Goal: Navigation & Orientation: Find specific page/section

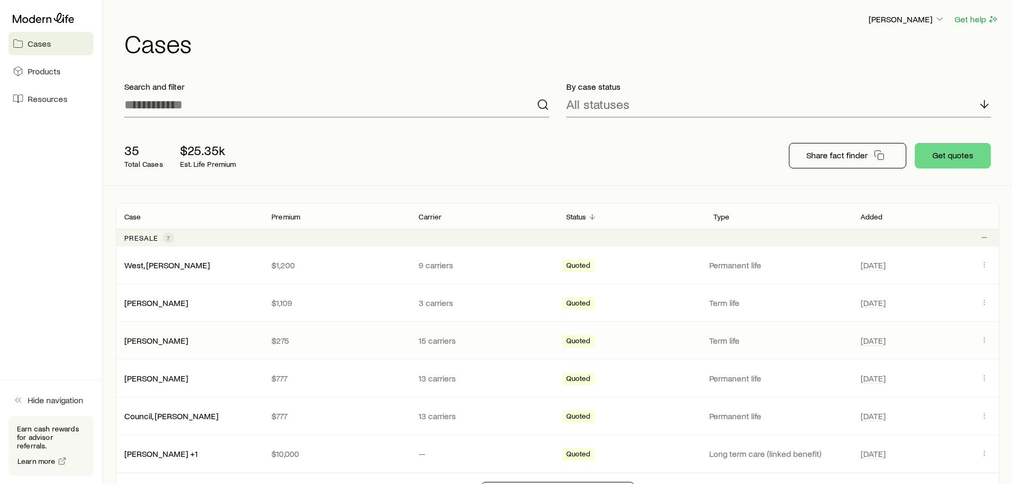
scroll to position [53, 0]
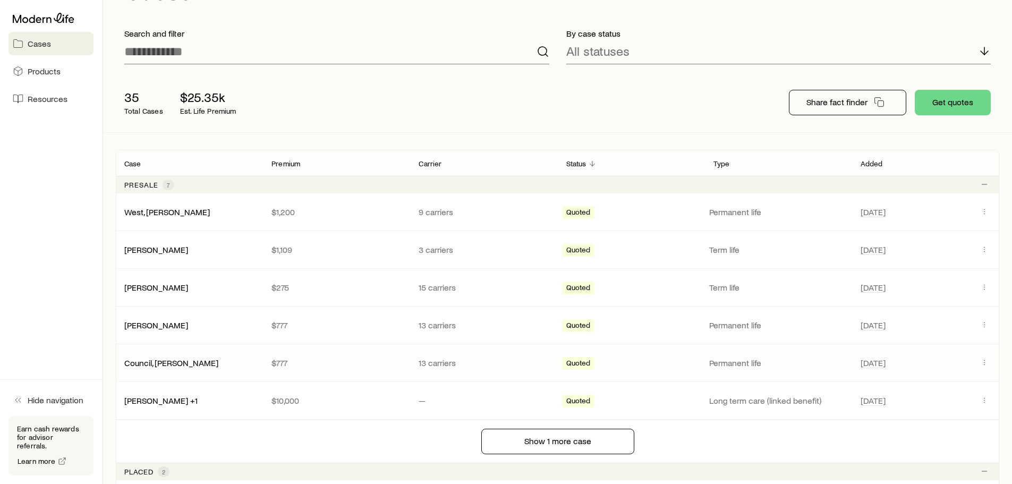
click at [199, 360] on div "Council, [PERSON_NAME]" at bounding box center [189, 362] width 147 height 11
click at [161, 361] on link "Council, [PERSON_NAME]" at bounding box center [172, 362] width 94 height 10
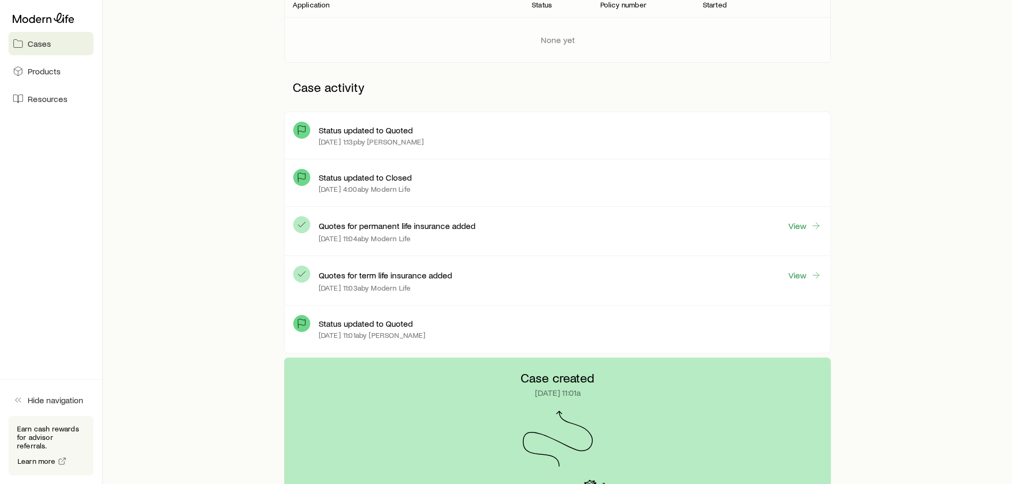
scroll to position [212, 0]
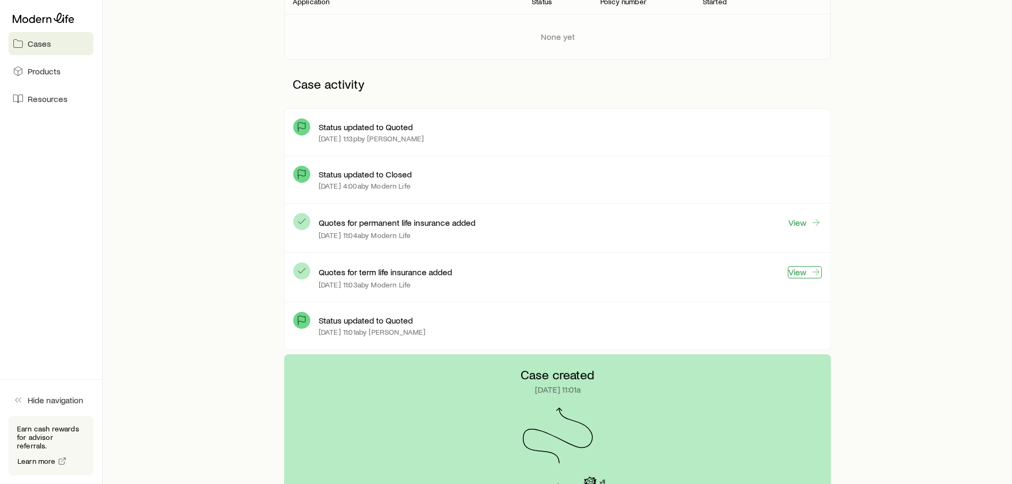
click at [803, 274] on link "View" at bounding box center [805, 272] width 34 height 12
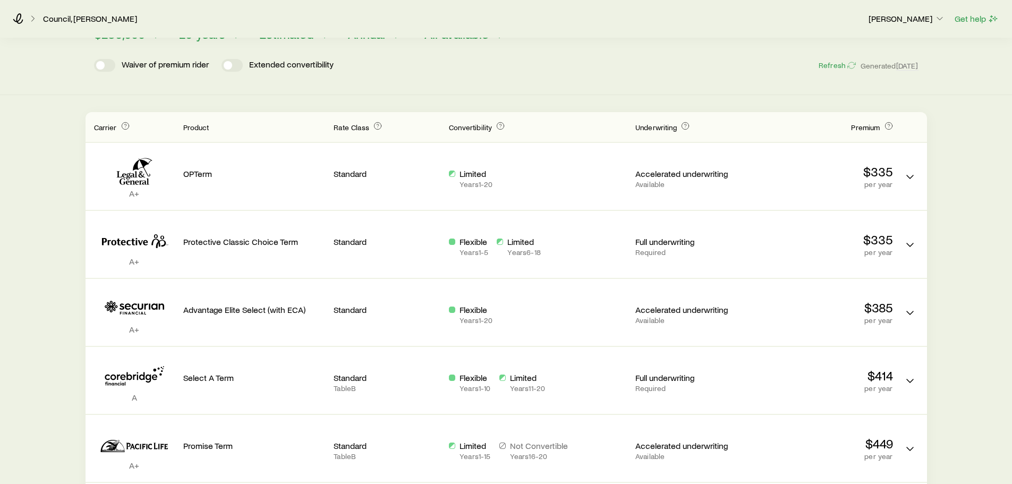
scroll to position [159, 0]
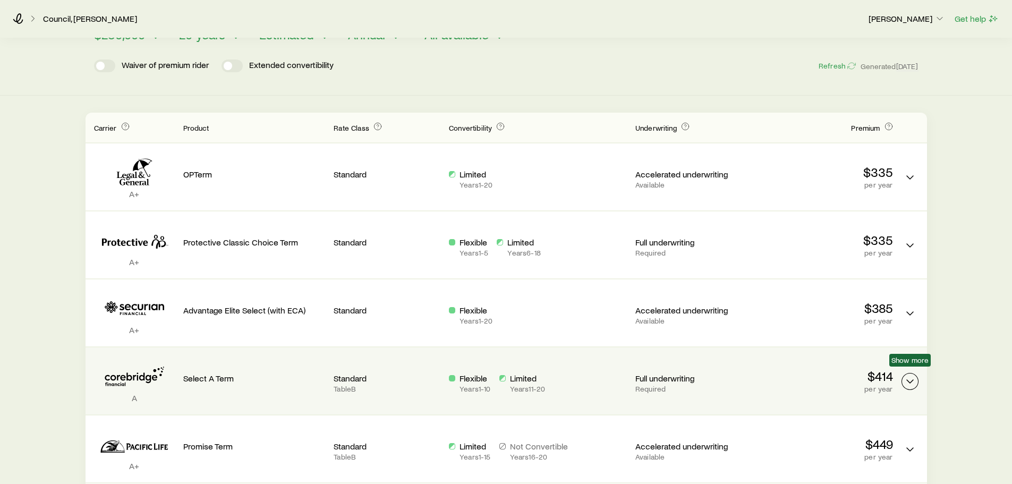
click at [909, 376] on icon "Term quotes" at bounding box center [909, 381] width 13 height 13
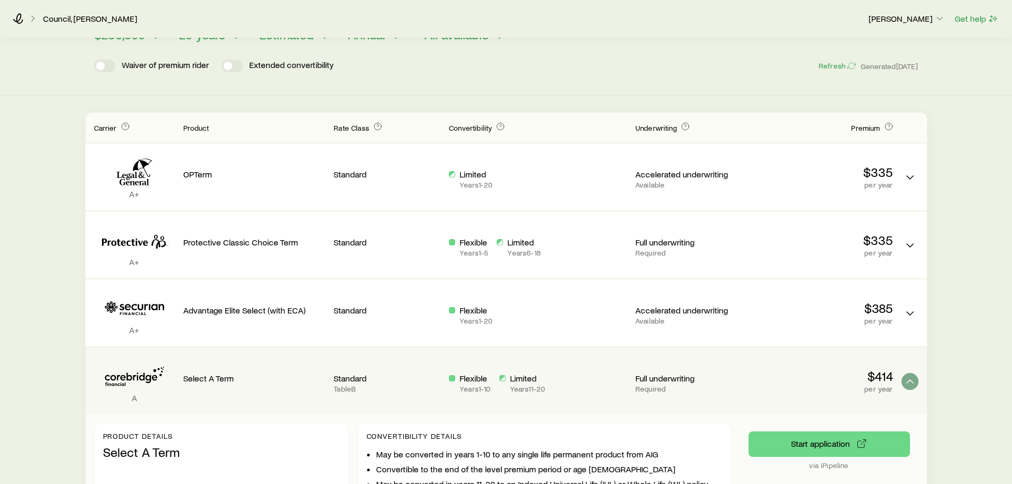
click at [949, 363] on div "Term life $250,000+ face value 20 year term Permanent life (Protection) $100,00…" at bounding box center [506, 370] width 1012 height 983
click at [913, 375] on icon "Term quotes" at bounding box center [909, 381] width 13 height 13
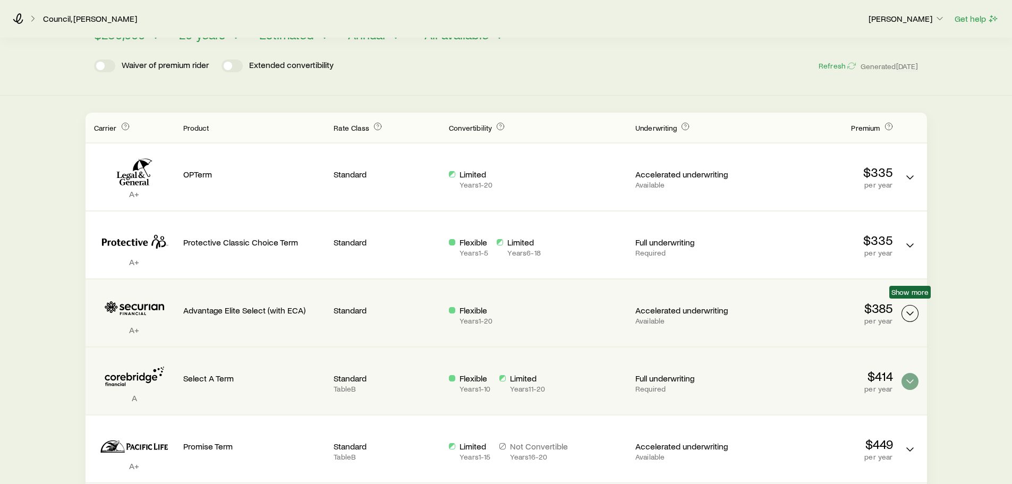
click at [911, 312] on polyline "Term quotes" at bounding box center [910, 313] width 6 height 3
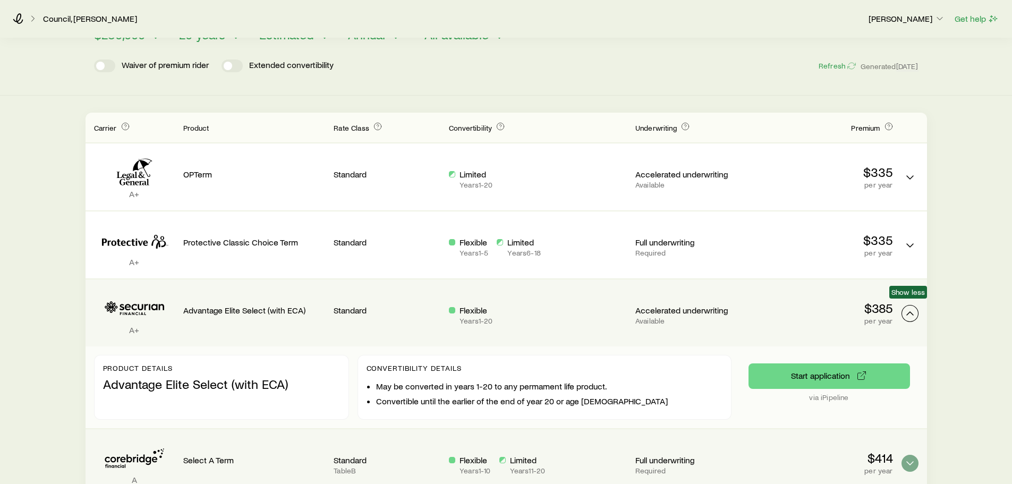
click at [911, 312] on polyline "Term quotes" at bounding box center [910, 313] width 6 height 3
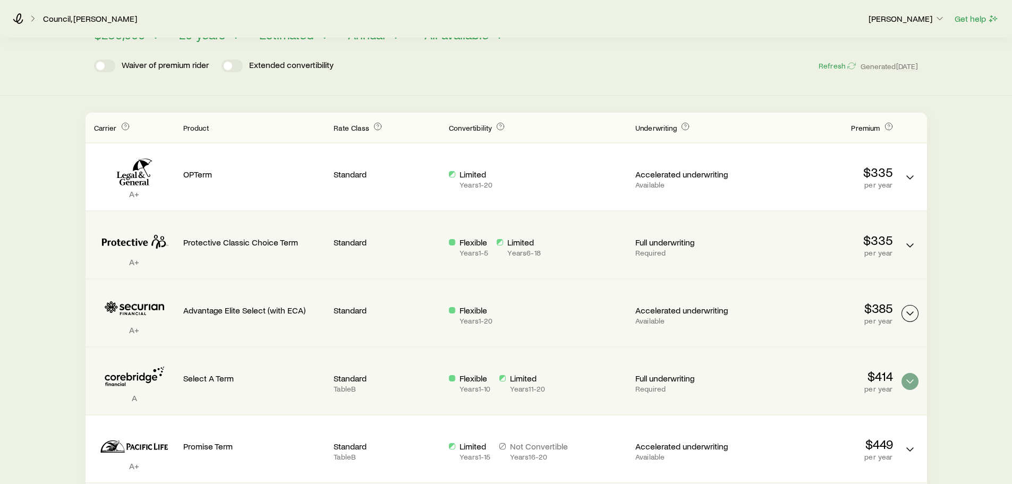
scroll to position [0, 0]
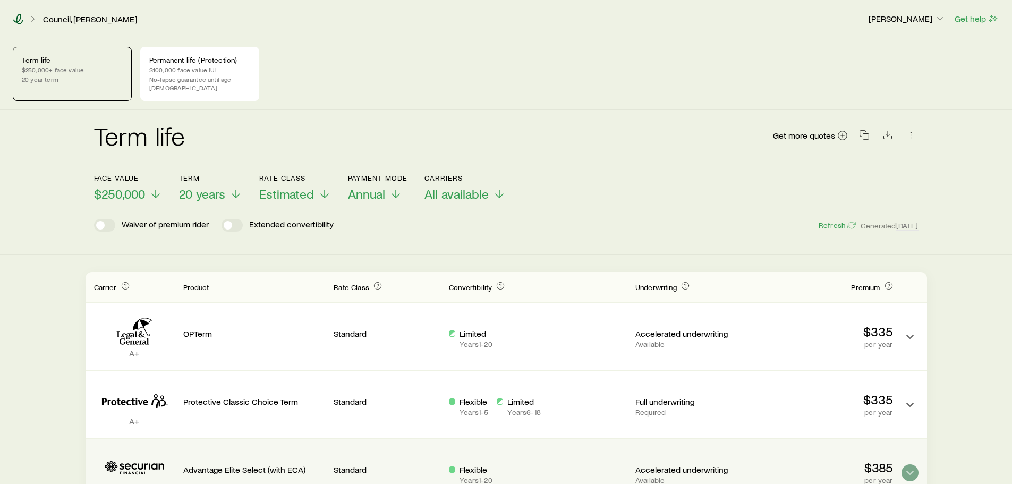
click at [18, 19] on icon at bounding box center [18, 19] width 11 height 11
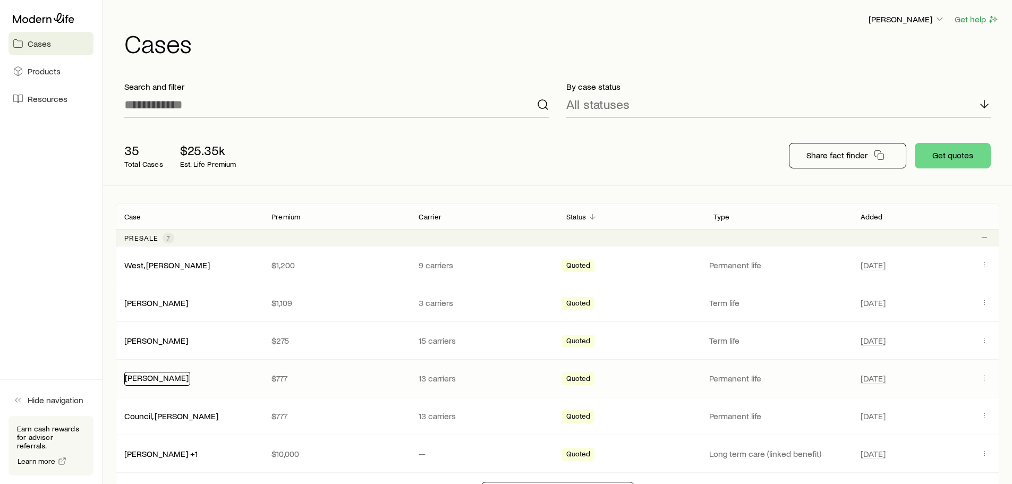
click at [157, 378] on link "[PERSON_NAME]" at bounding box center [157, 377] width 64 height 10
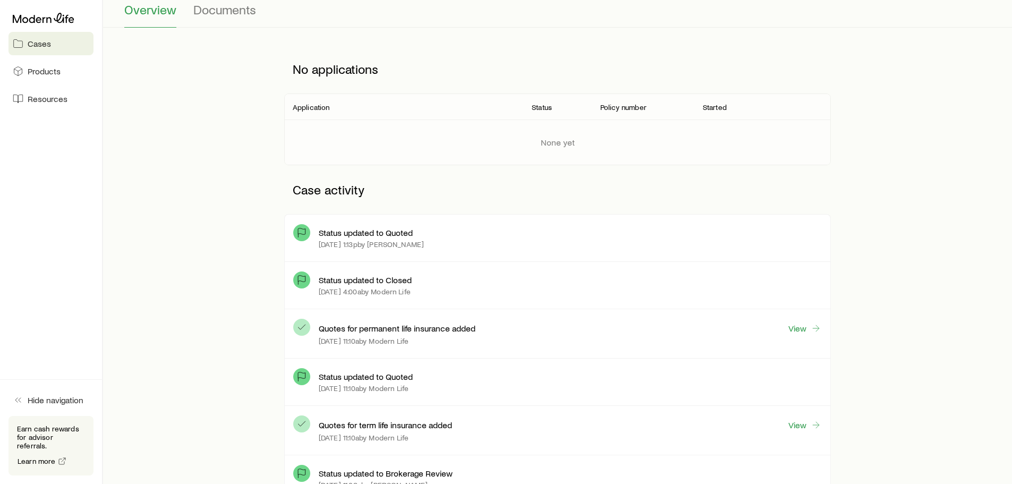
scroll to position [159, 0]
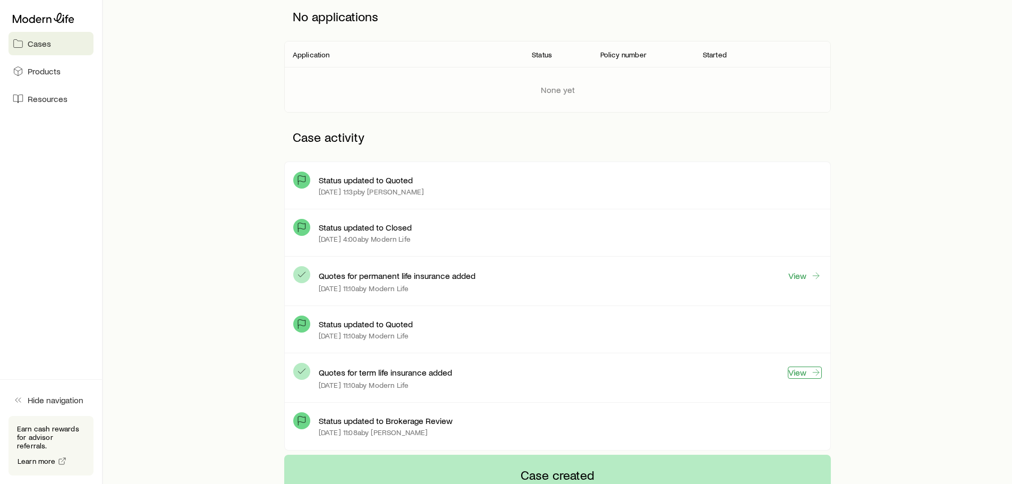
click at [802, 375] on link "View" at bounding box center [805, 372] width 34 height 12
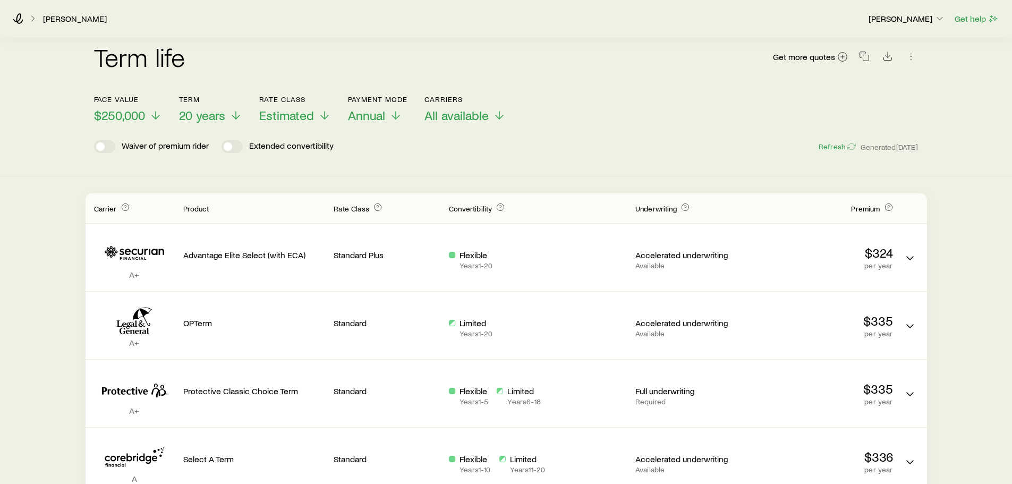
scroll to position [106, 0]
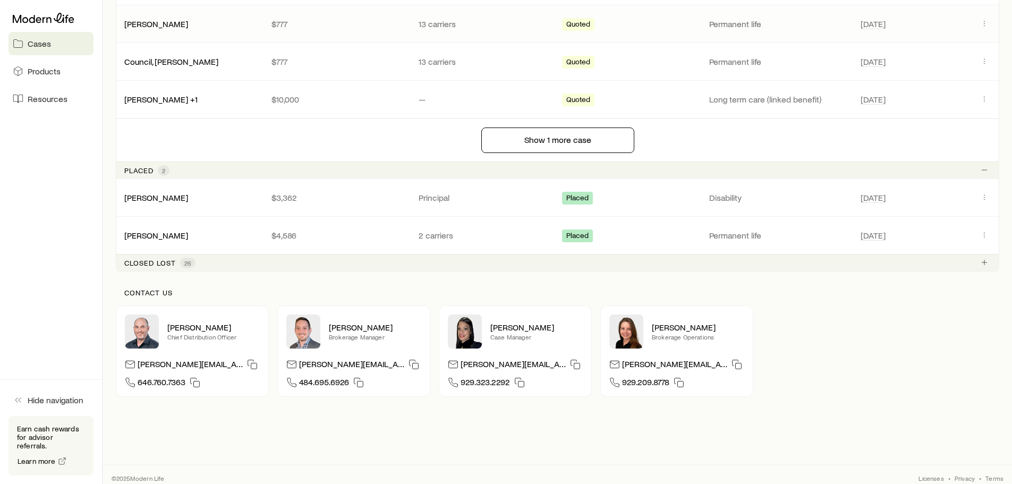
scroll to position [361, 0]
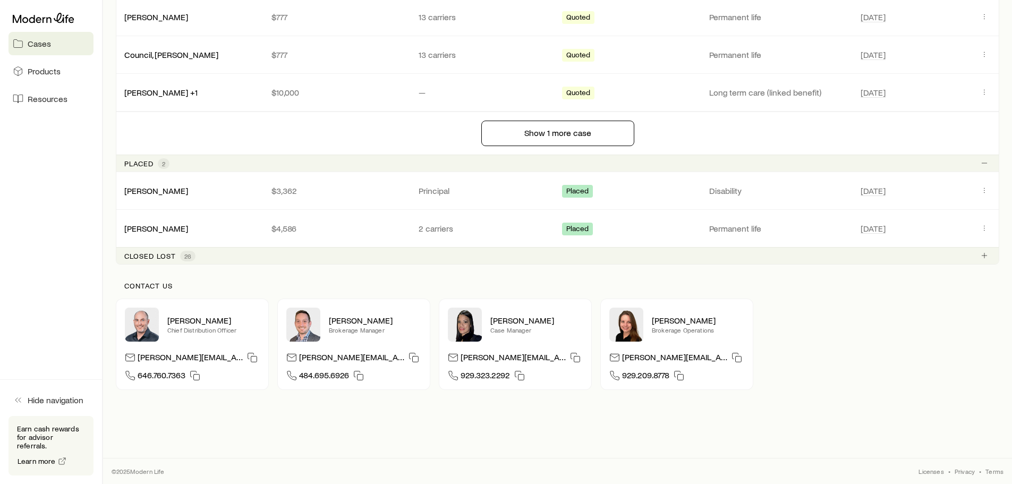
click at [158, 258] on p "Closed lost" at bounding box center [150, 256] width 52 height 8
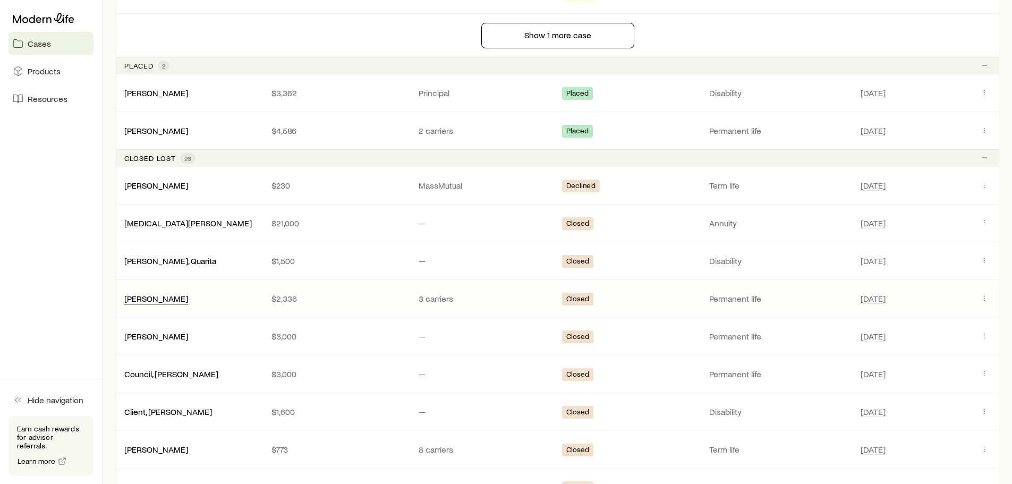
scroll to position [478, 0]
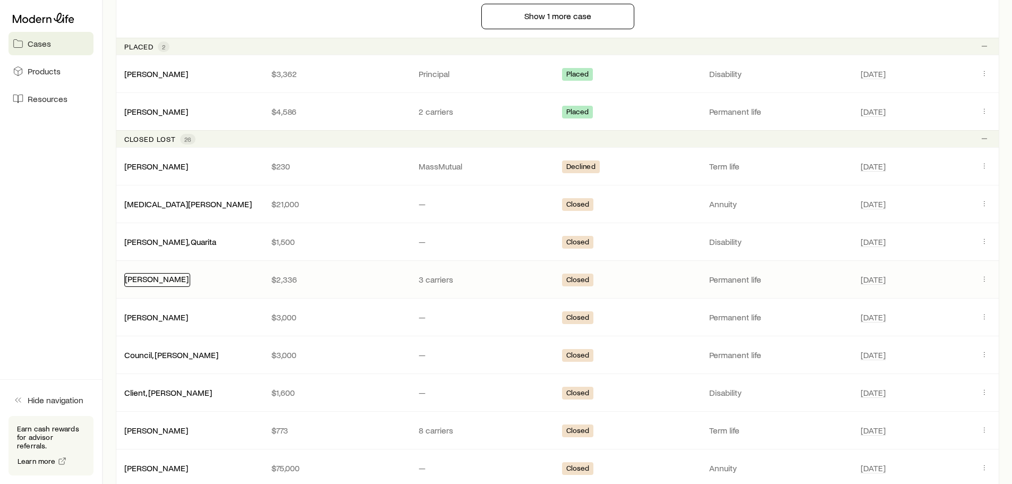
click at [150, 278] on link "Biennaime, Marie" at bounding box center [157, 279] width 64 height 10
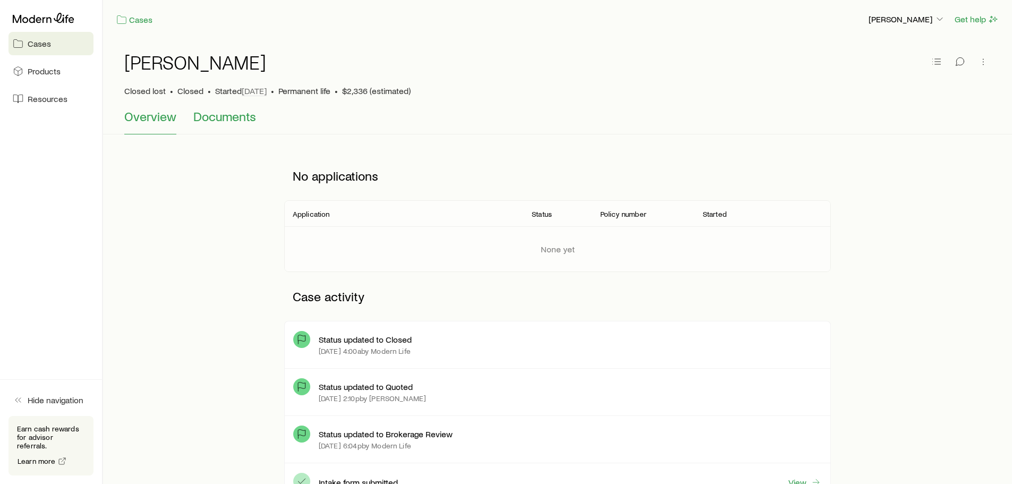
click at [238, 117] on span "Documents" at bounding box center [224, 116] width 63 height 15
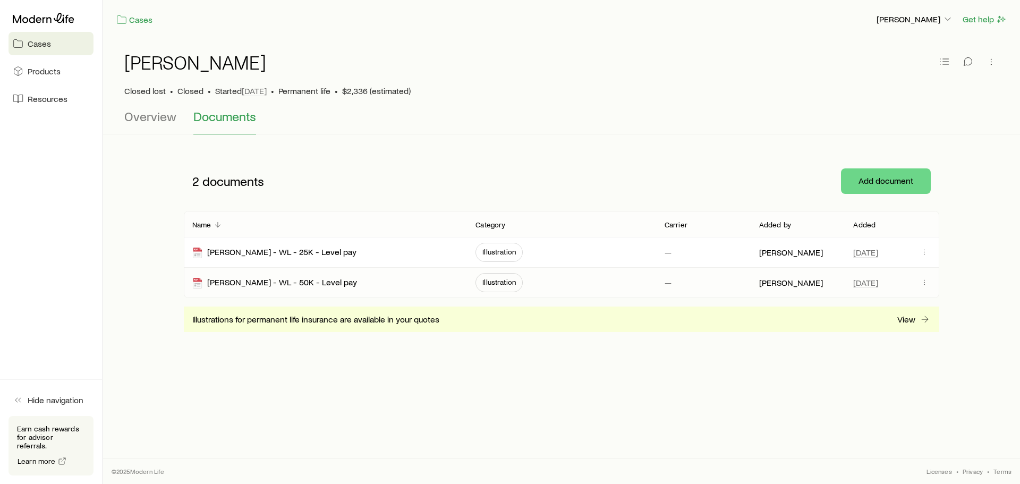
click at [490, 288] on span "Illustration" at bounding box center [498, 282] width 47 height 19
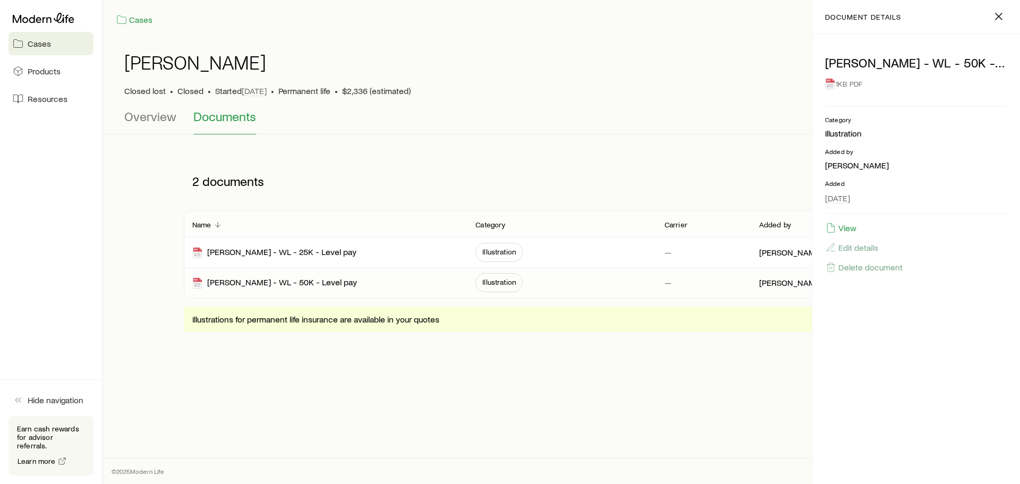
click at [520, 428] on div "Cases Wes Ifan Get help Biennaime, Marie Closed lost • Closed • Started Apr 7 •…" at bounding box center [510, 242] width 1020 height 484
click at [841, 224] on button "View" at bounding box center [841, 228] width 32 height 12
click at [139, 15] on link "Cases" at bounding box center [134, 20] width 37 height 12
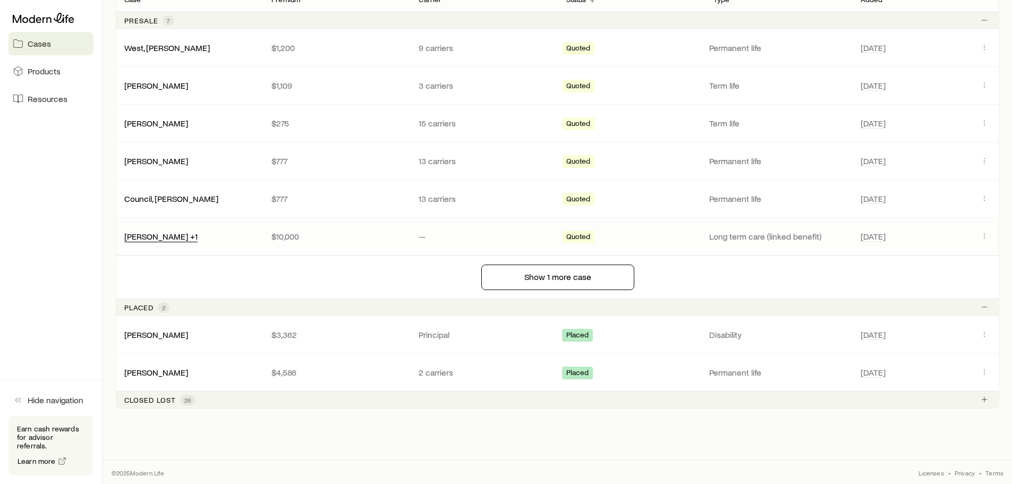
scroll to position [219, 0]
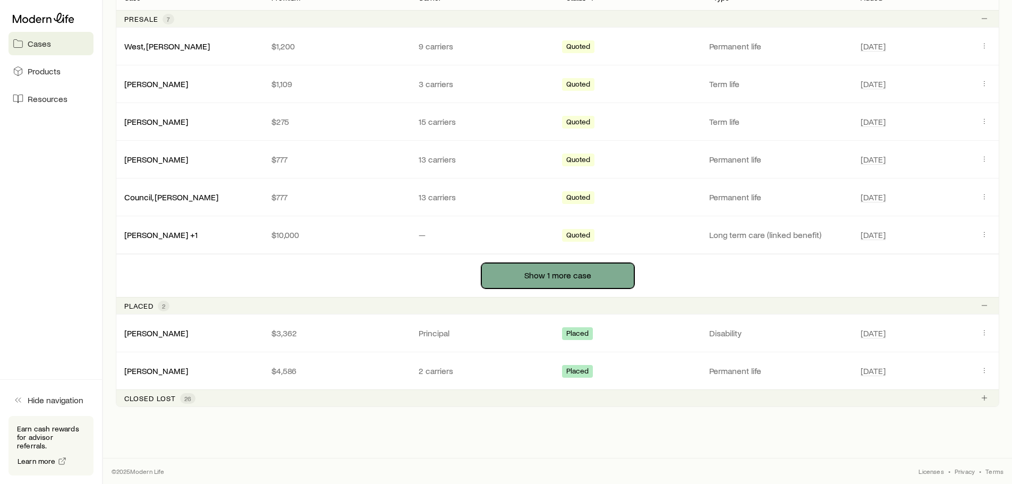
click at [581, 279] on button "Show 1 more case" at bounding box center [557, 275] width 153 height 25
click at [550, 275] on button "Show 1 more case" at bounding box center [557, 275] width 153 height 25
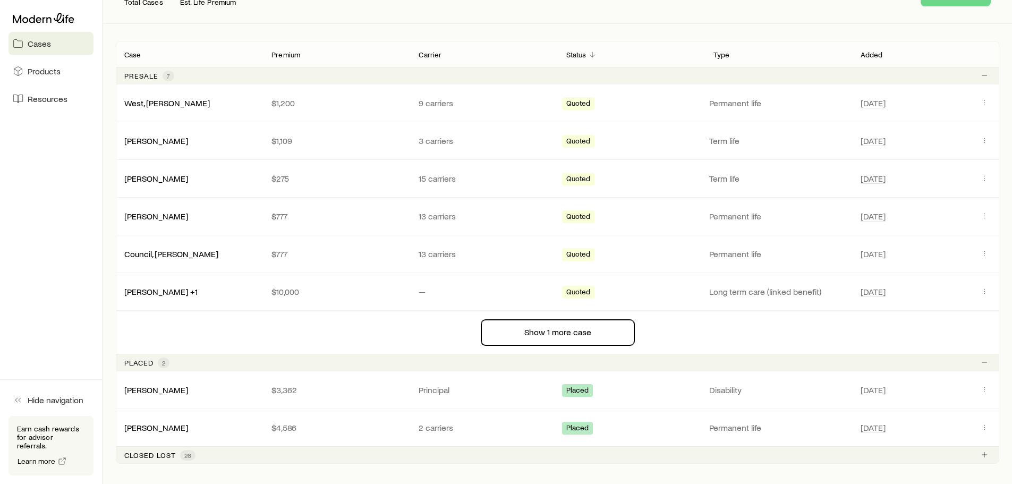
scroll to position [166, 0]
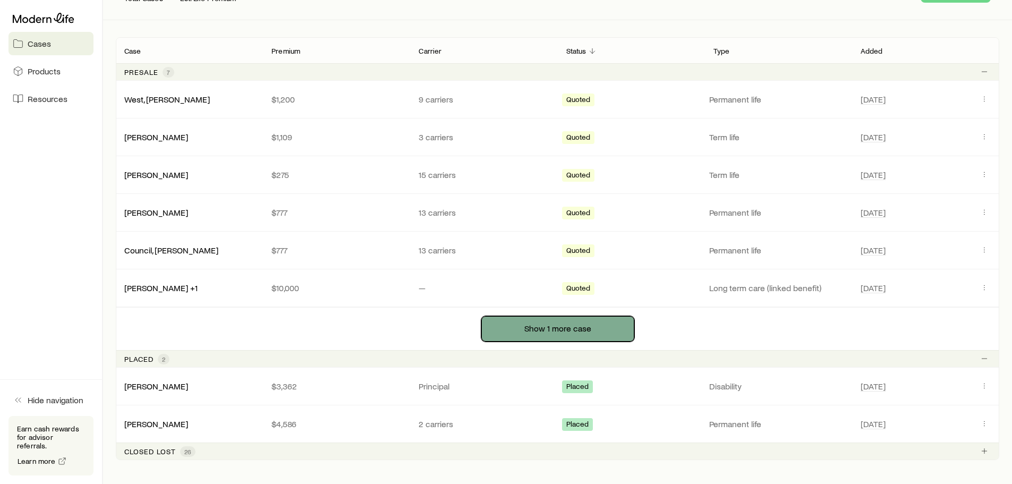
click at [549, 326] on button "Show 1 more case" at bounding box center [557, 328] width 153 height 25
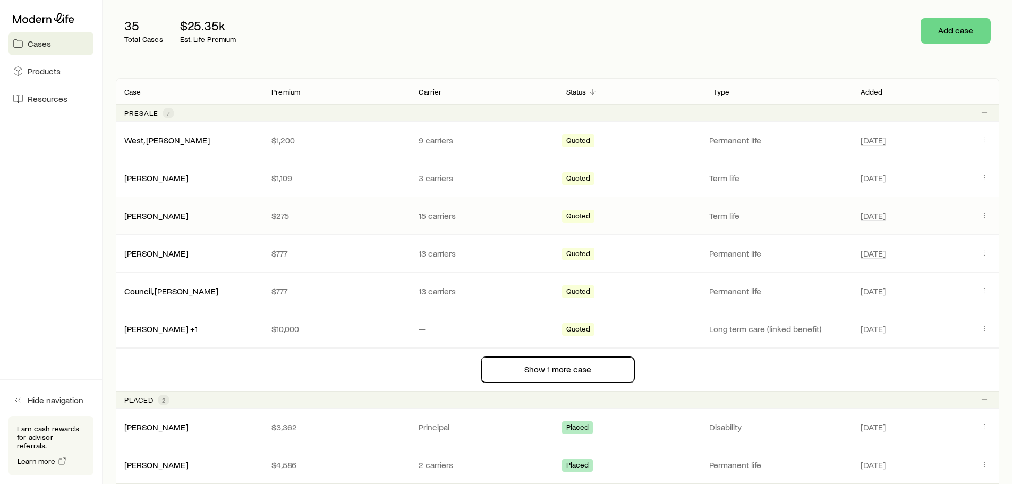
scroll to position [219, 0]
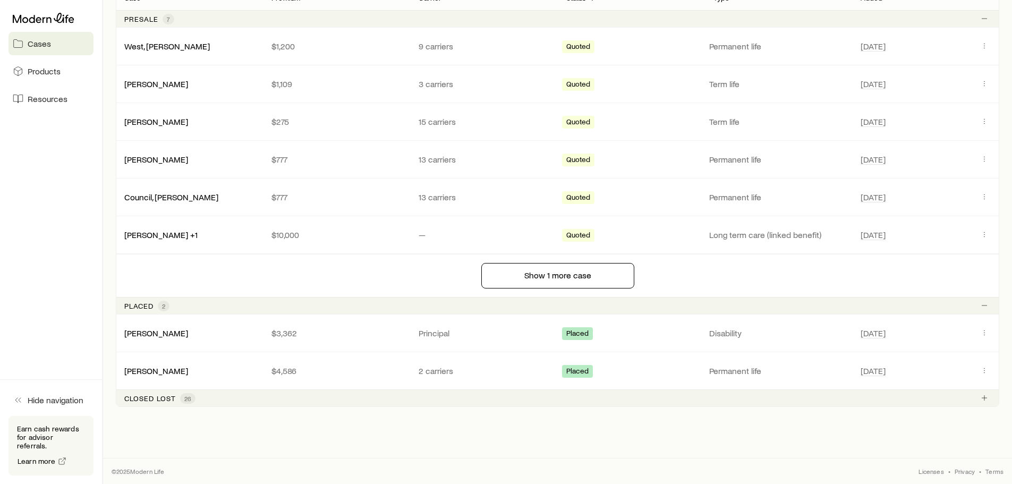
click at [187, 398] on span "26" at bounding box center [187, 398] width 7 height 8
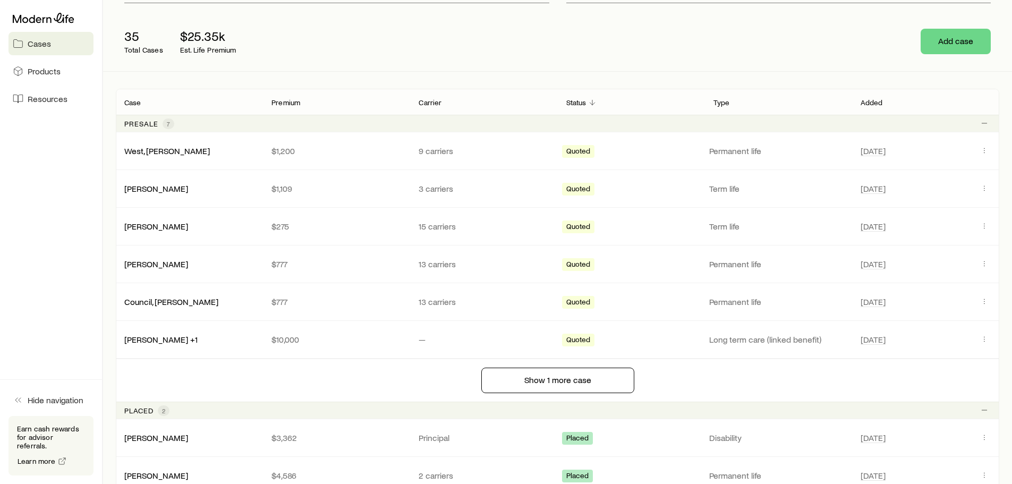
scroll to position [114, 0]
click at [556, 380] on button "Show 1 more case" at bounding box center [557, 380] width 153 height 25
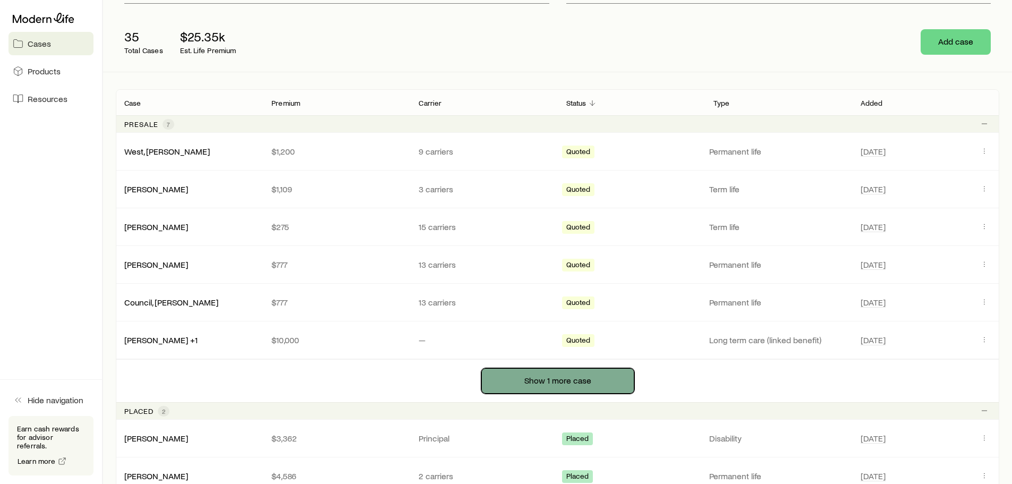
click at [556, 380] on button "Show 1 more case" at bounding box center [557, 380] width 153 height 25
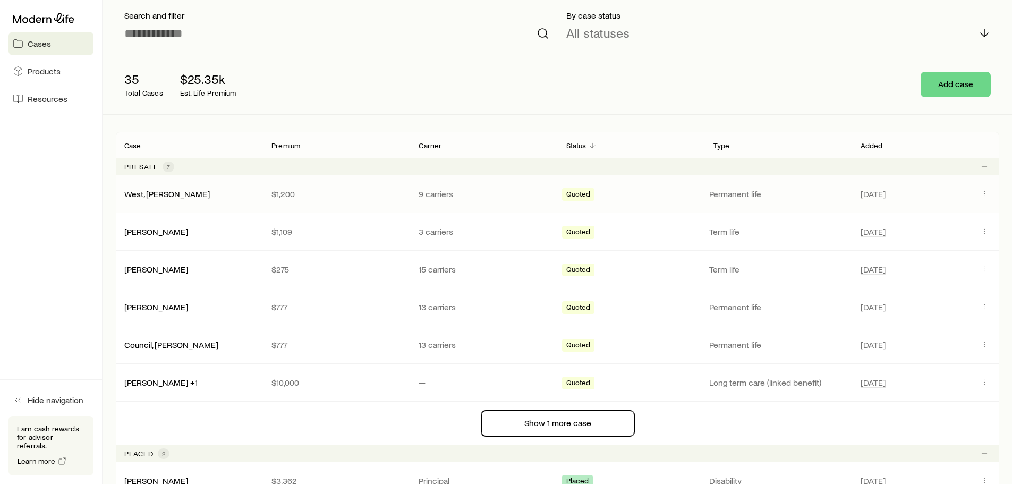
scroll to position [0, 0]
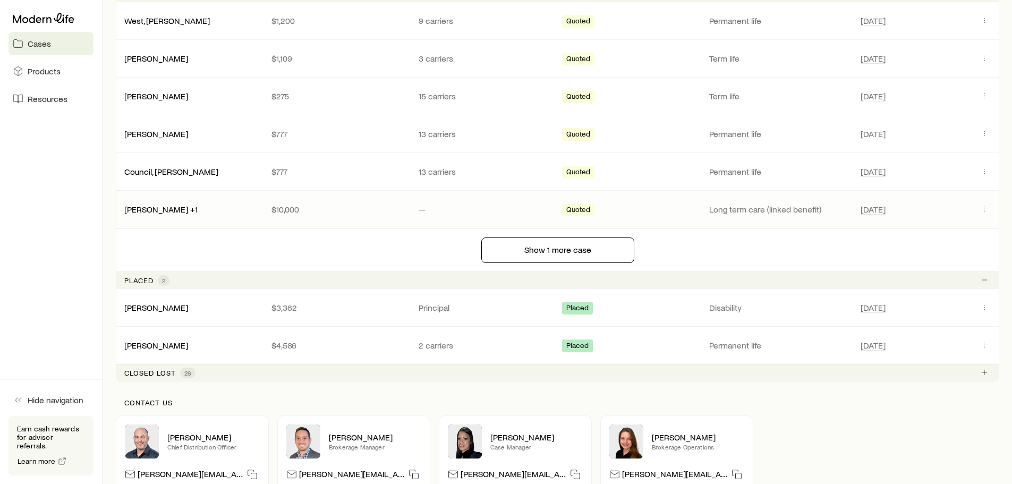
scroll to position [266, 0]
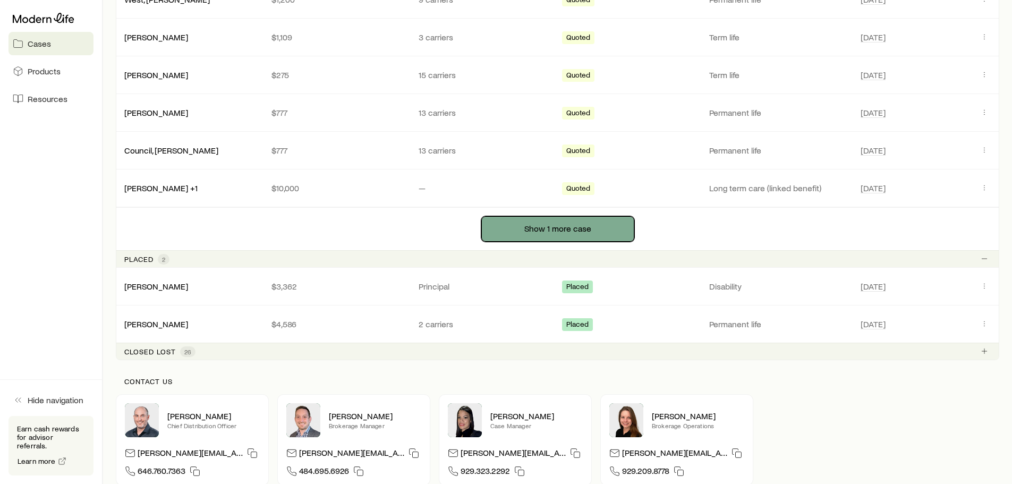
click at [560, 233] on button "Show 1 more case" at bounding box center [557, 228] width 153 height 25
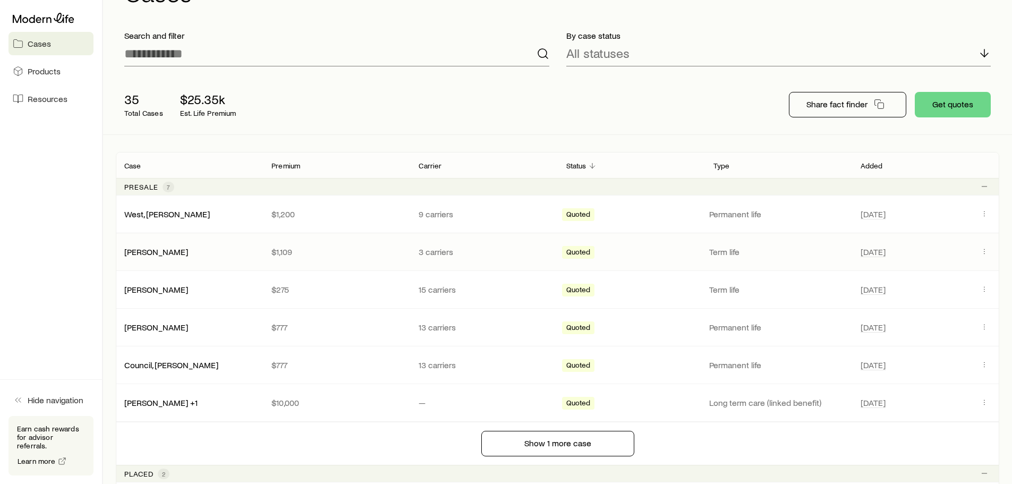
scroll to position [0, 0]
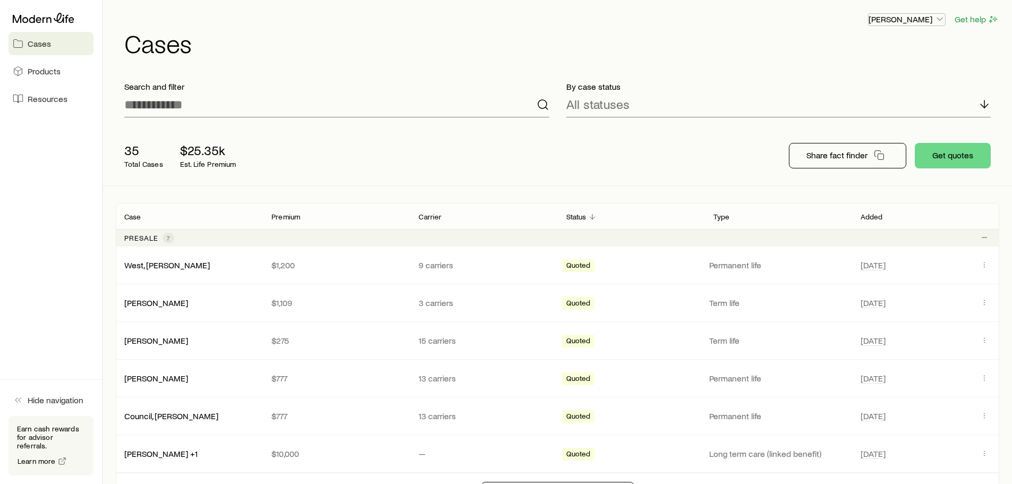
click at [942, 18] on icon "button" at bounding box center [939, 19] width 11 height 11
click at [761, 40] on h1 "Cases" at bounding box center [561, 42] width 875 height 25
click at [55, 405] on span "Hide navigation" at bounding box center [56, 400] width 56 height 11
